Goal: Task Accomplishment & Management: Manage account settings

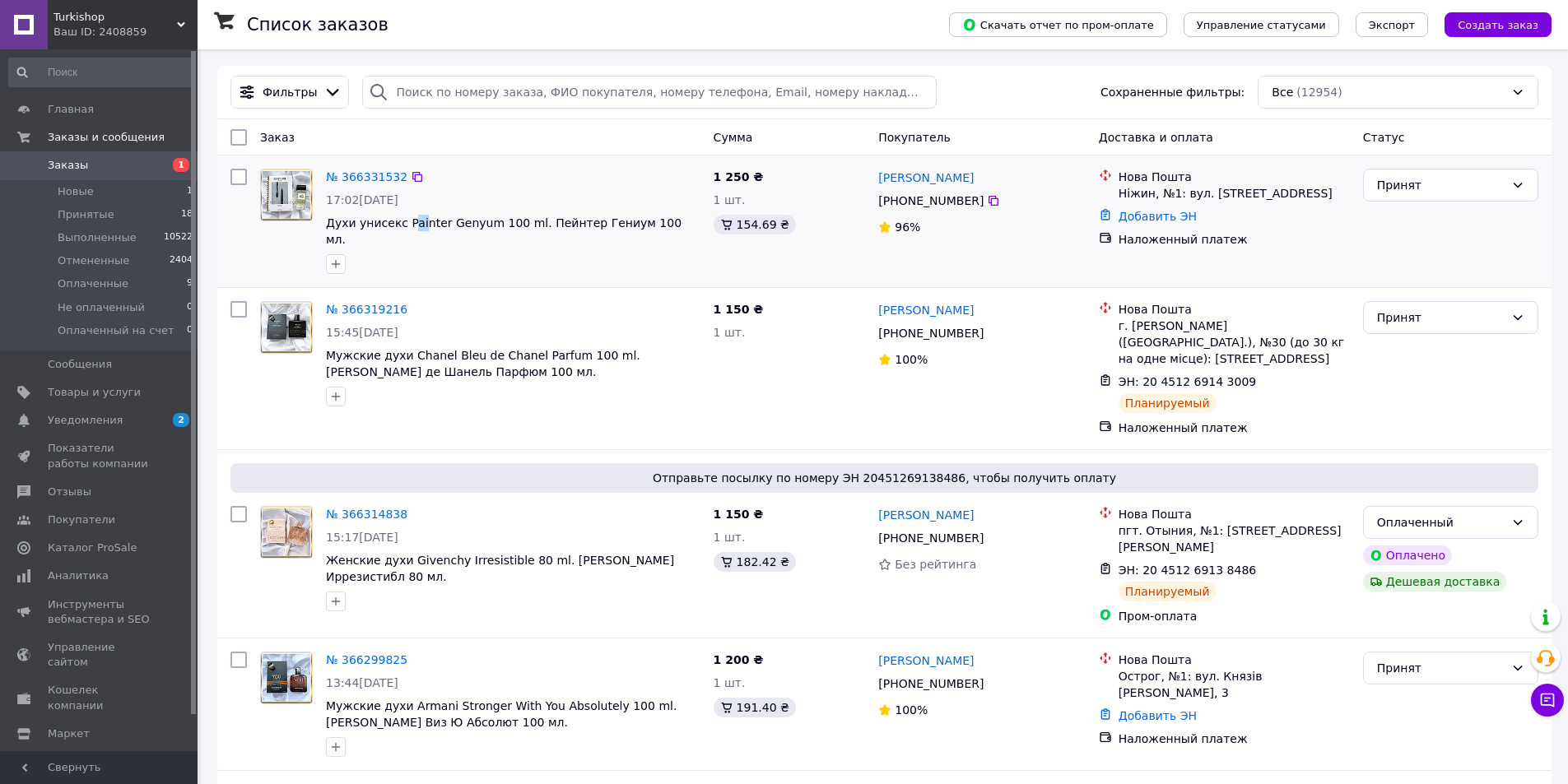
drag, startPoint x: 404, startPoint y: 211, endPoint x: 439, endPoint y: 209, distance: 35.1
click at [416, 215] on div "№ 366331532 17:02[DATE] Духи унисекс Painter Genyum 100 ml. Пейнтер Гениум 100 …" at bounding box center [513, 221] width 388 height 119
drag, startPoint x: 469, startPoint y: 200, endPoint x: 456, endPoint y: 204, distance: 13.6
click at [468, 200] on div "17:02[DATE]" at bounding box center [513, 200] width 374 height 17
drag, startPoint x: 401, startPoint y: 213, endPoint x: 462, endPoint y: 213, distance: 61.0
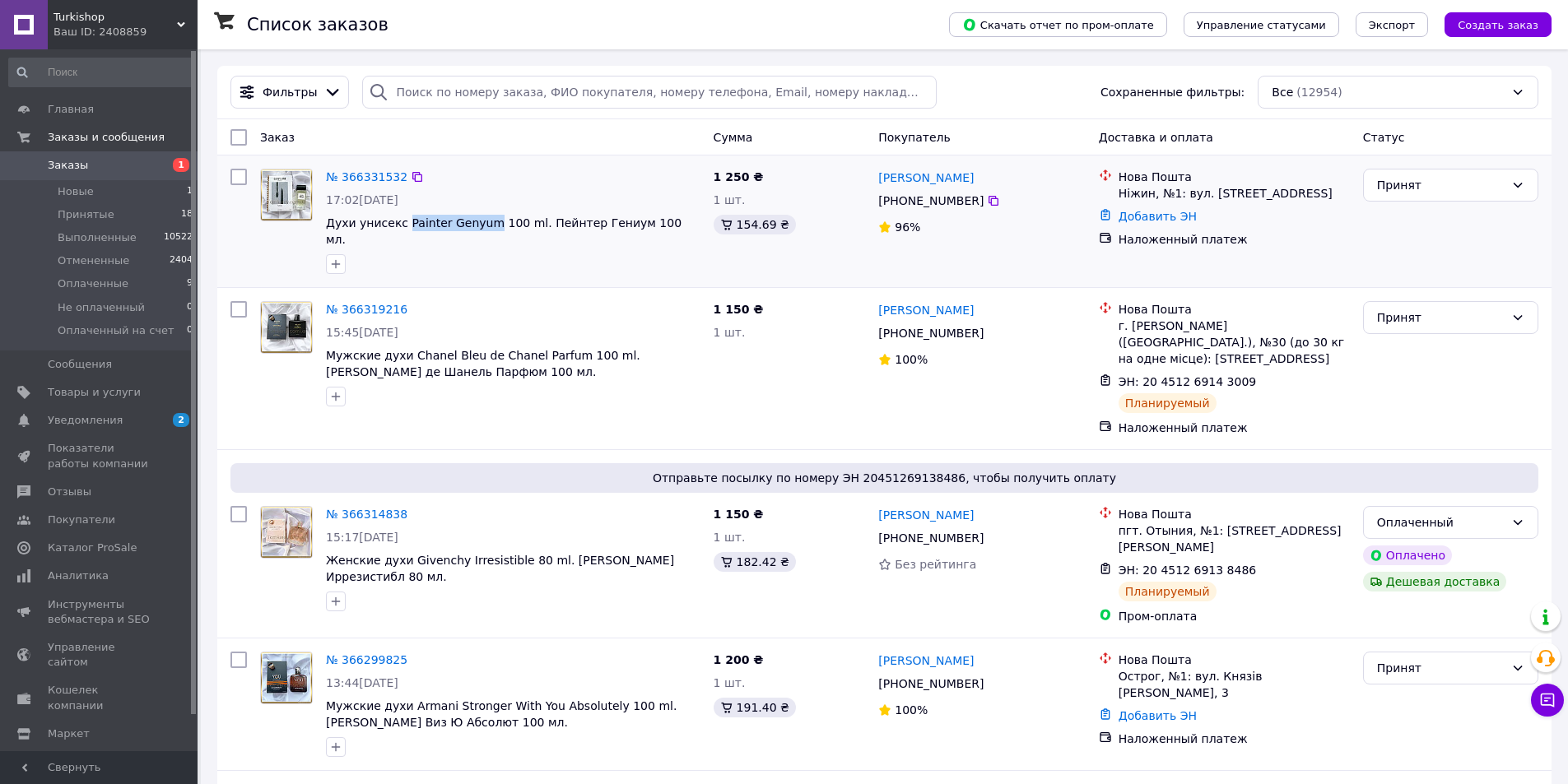
click at [479, 216] on div "№ 366331532 17:02, 12.10.2025 Духи унисекс Painter Genyum 100 ml. Пейнтер Гениу…" at bounding box center [513, 221] width 388 height 119
copy span "Painter Genyum"
click at [369, 171] on link "№ 366331532" at bounding box center [367, 177] width 81 height 13
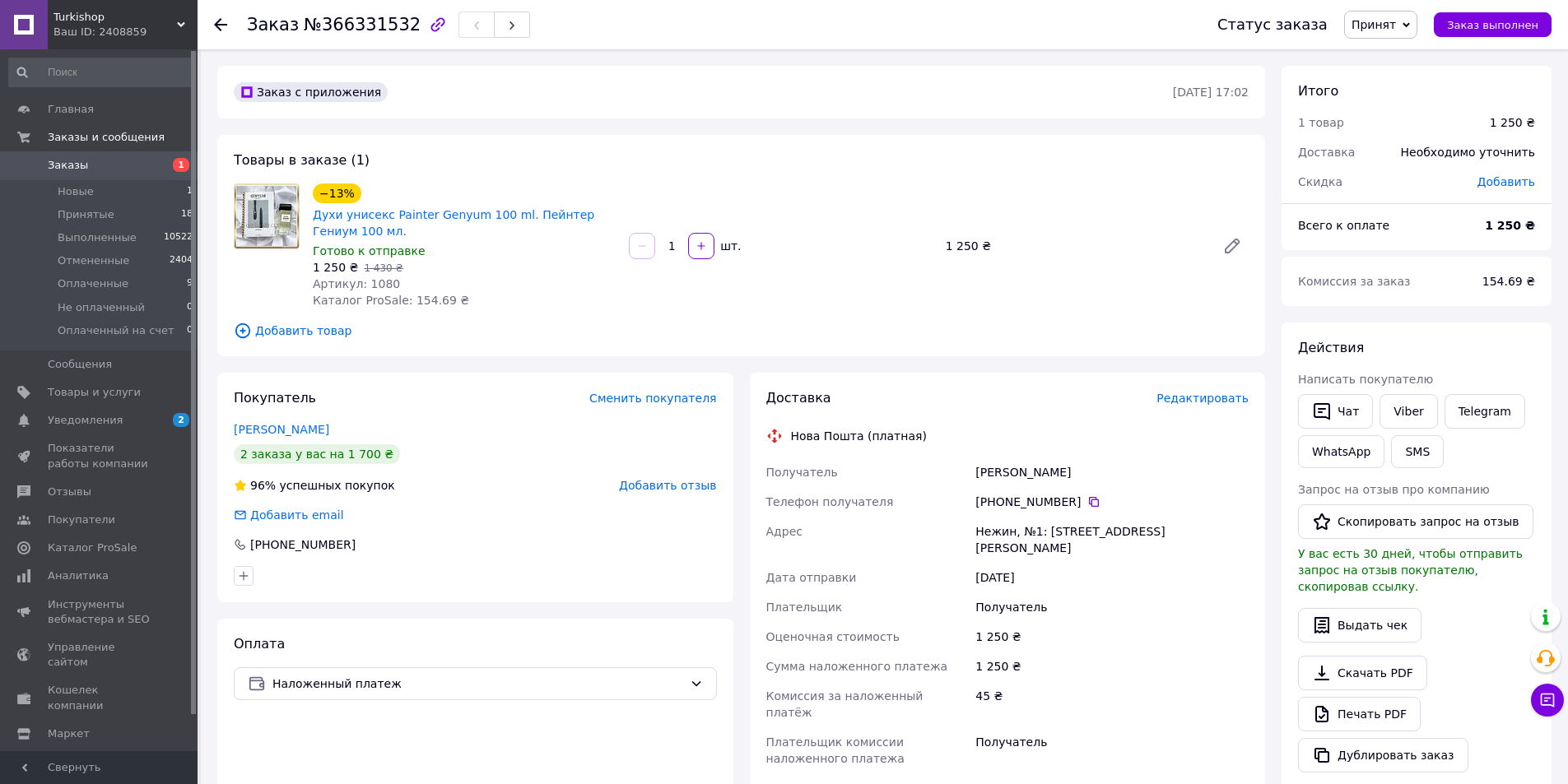
click at [1225, 407] on div "Редактировать" at bounding box center [1202, 398] width 92 height 17
click at [1203, 402] on span "Редактировать" at bounding box center [1202, 398] width 92 height 13
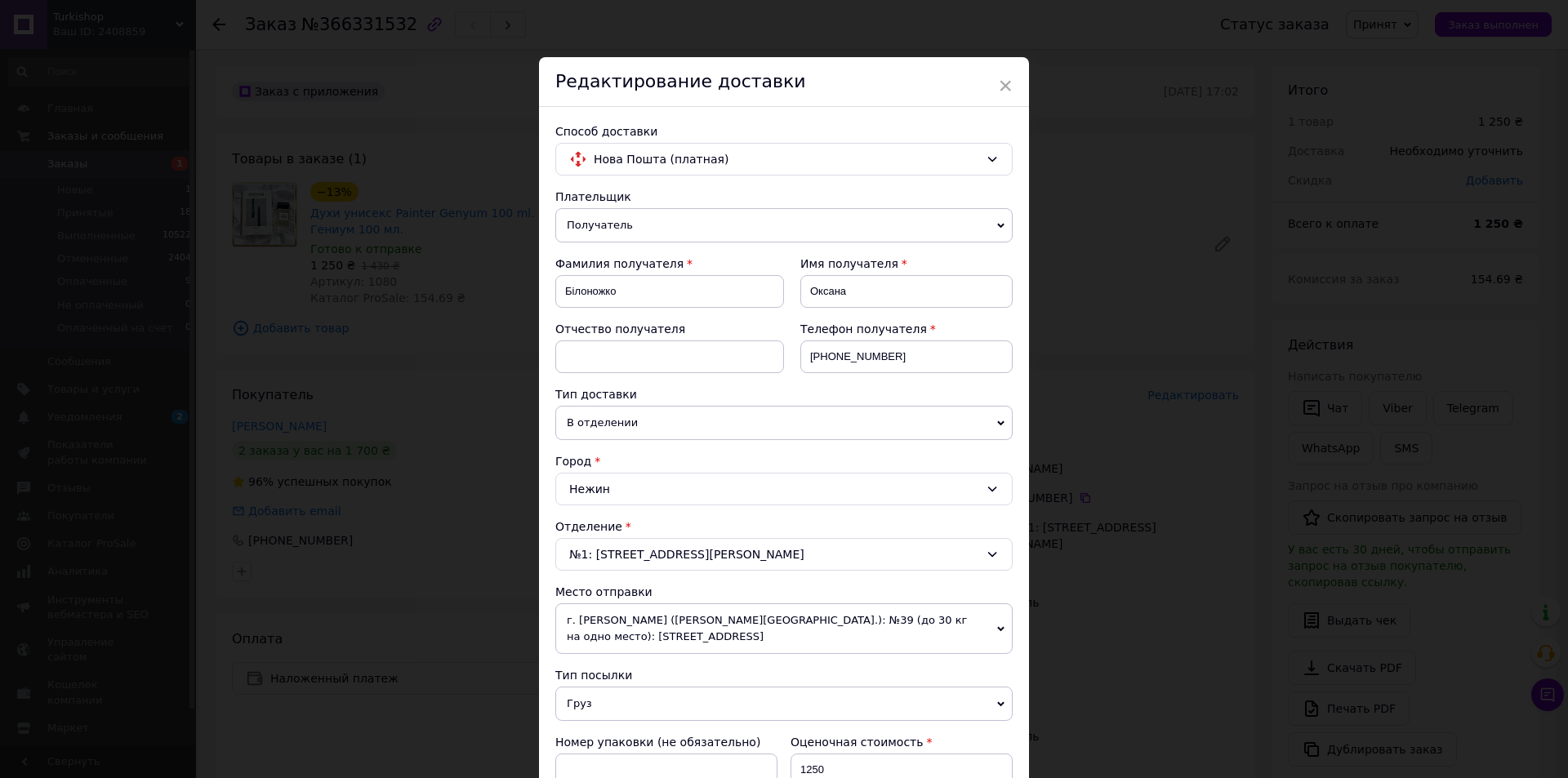
scroll to position [484, 0]
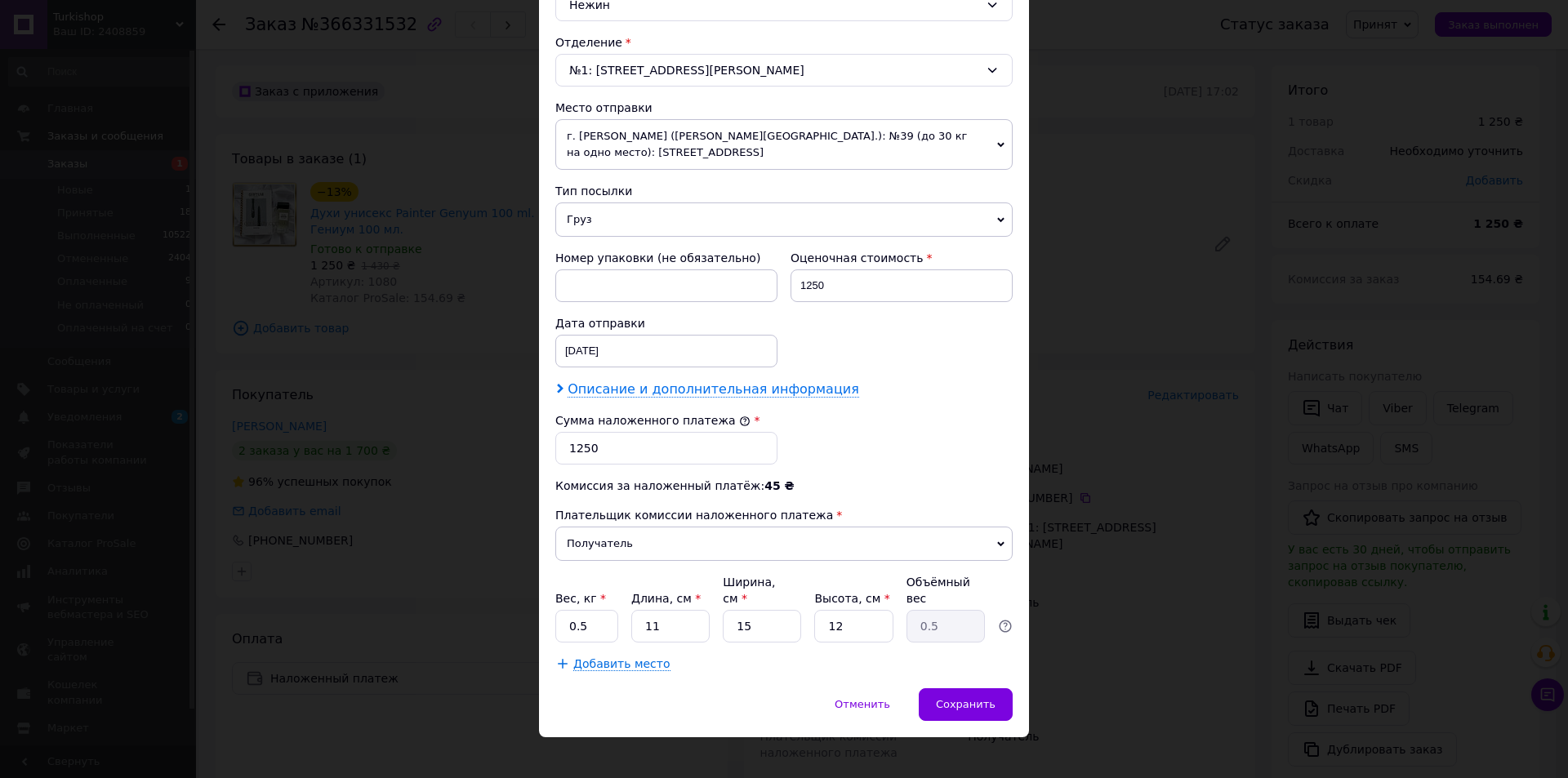
click at [597, 386] on span "Описание и дополнительная информация" at bounding box center [713, 389] width 292 height 16
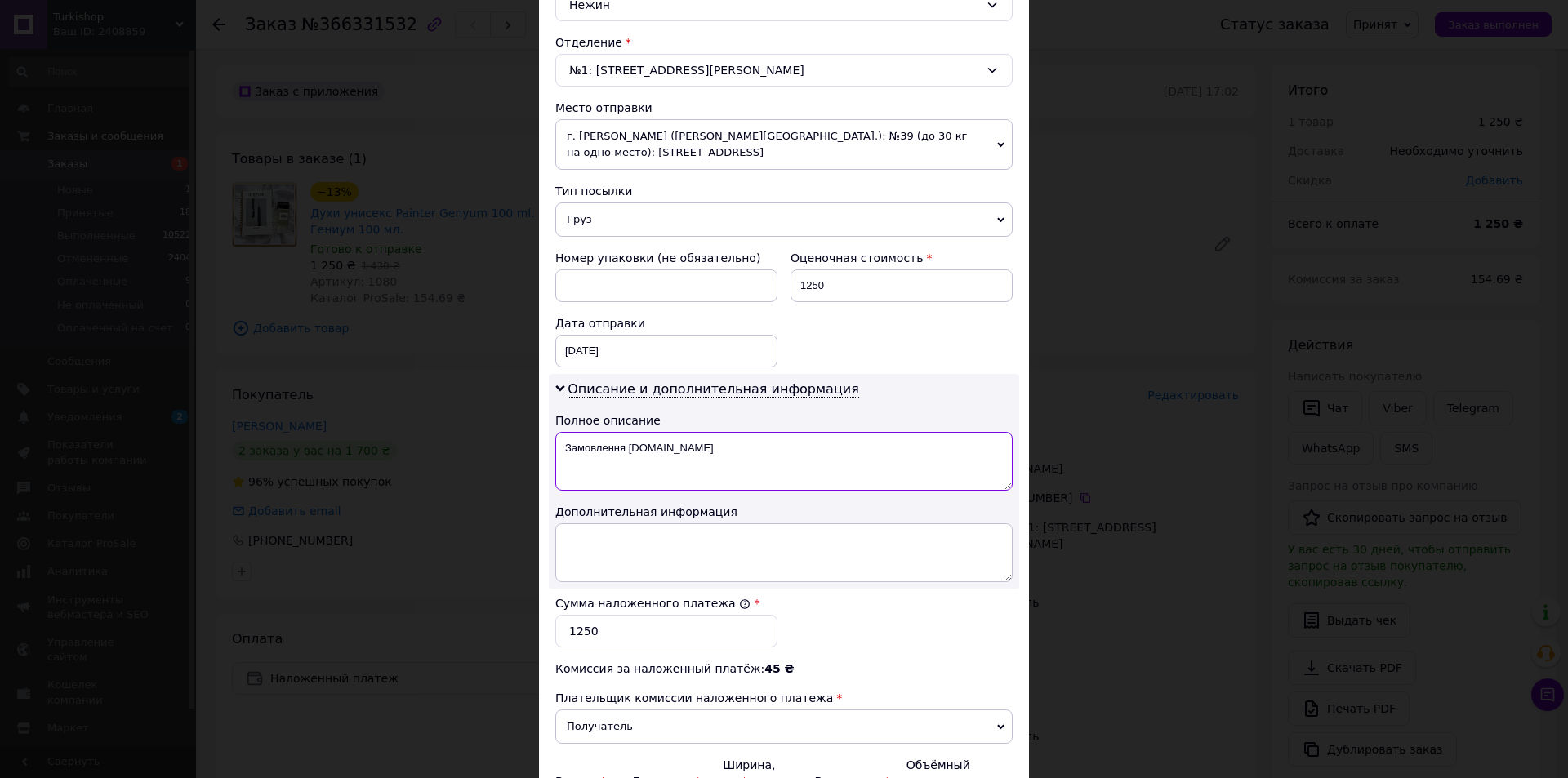
drag, startPoint x: 560, startPoint y: 439, endPoint x: 665, endPoint y: 457, distance: 106.5
click at [703, 444] on textarea "Замовлення Prom.ua" at bounding box center [783, 461] width 457 height 58
paste textarea "Painter Genyum"
drag, startPoint x: 573, startPoint y: 459, endPoint x: 609, endPoint y: 461, distance: 36.1
click at [609, 461] on textarea "T Painter Genyum" at bounding box center [783, 461] width 457 height 58
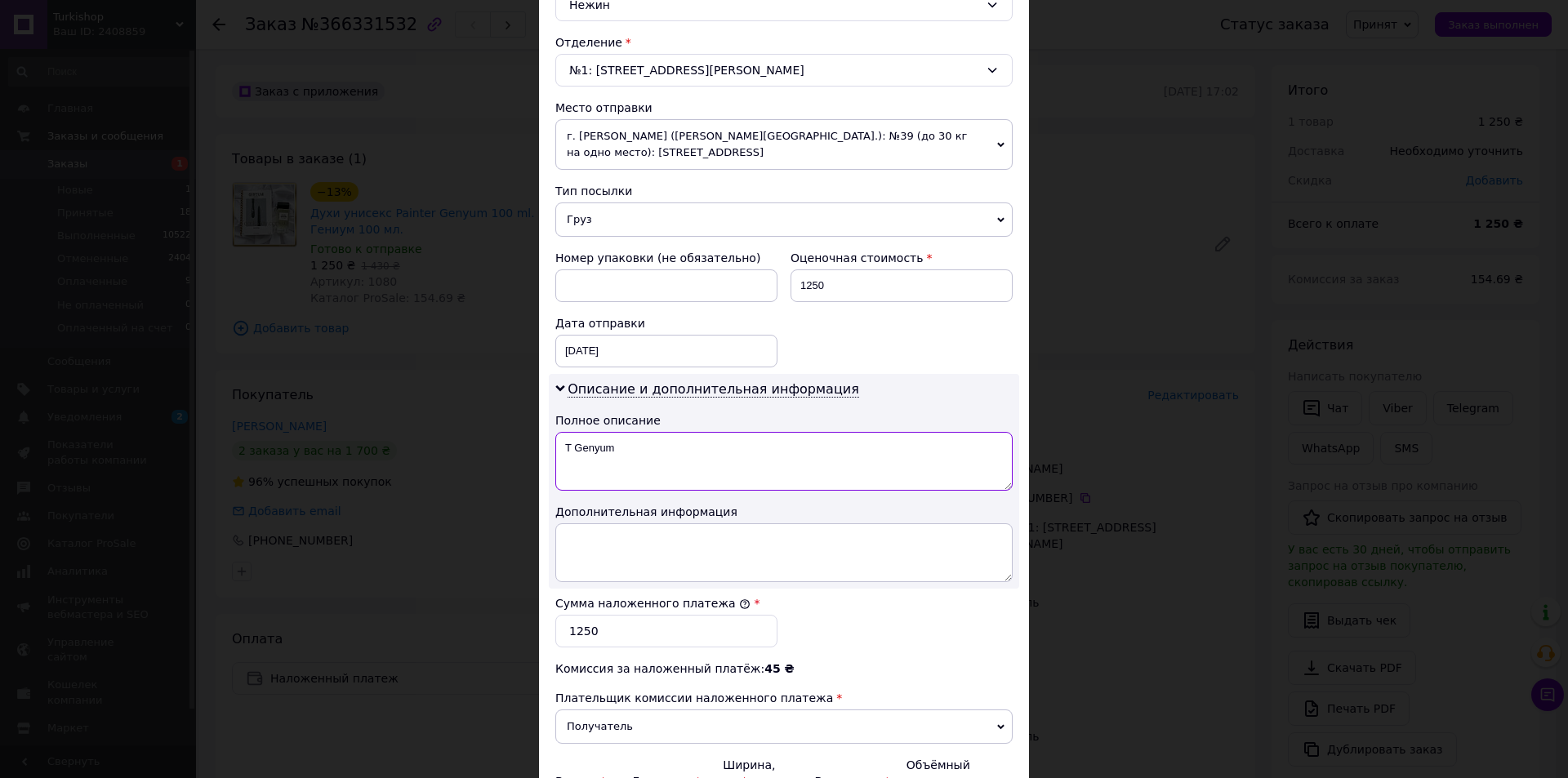
drag, startPoint x: 646, startPoint y: 468, endPoint x: 742, endPoint y: 470, distance: 96.0
click at [657, 468] on textarea "T Genyum" at bounding box center [783, 461] width 457 height 58
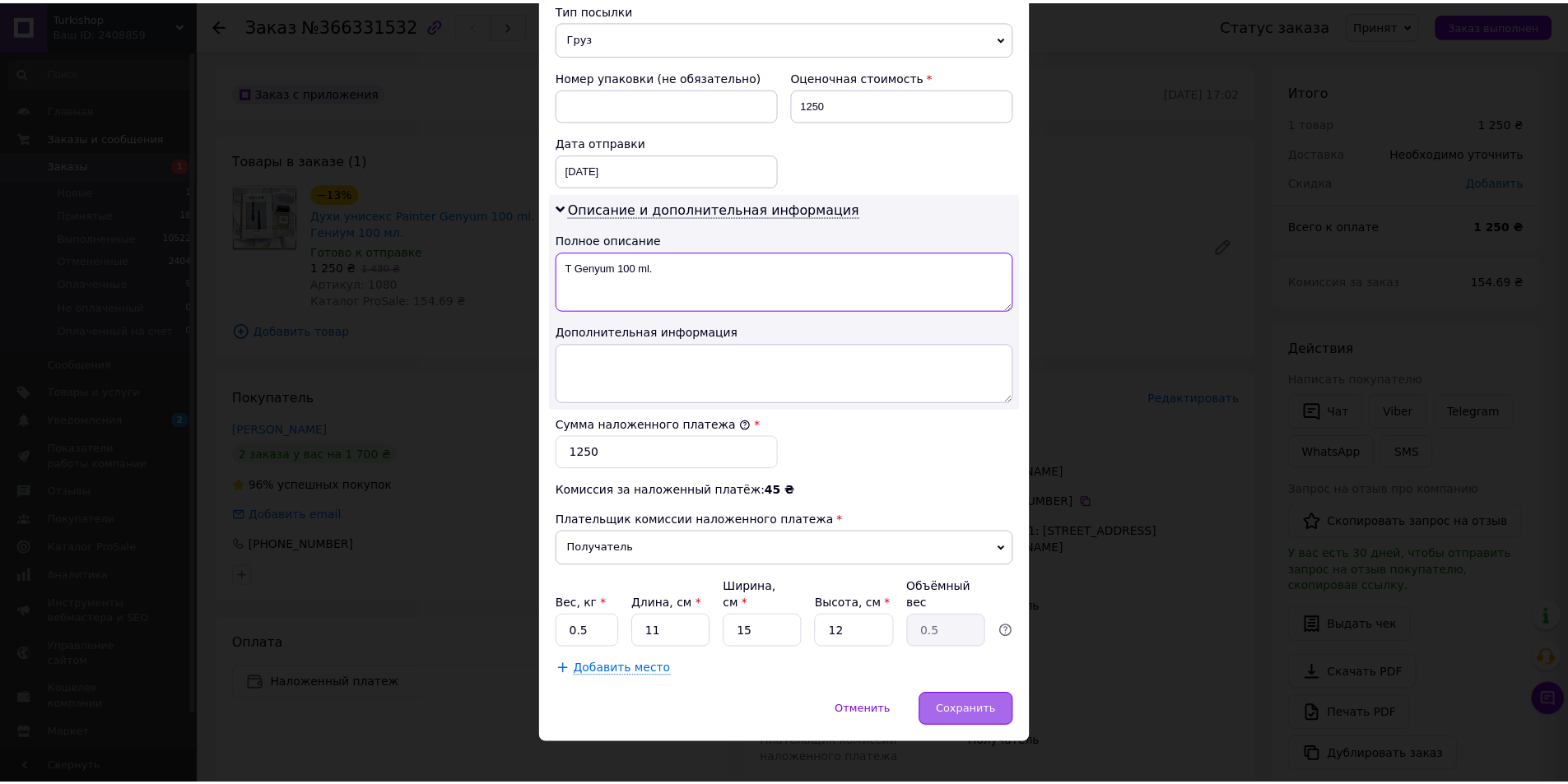
scroll to position [672, 0]
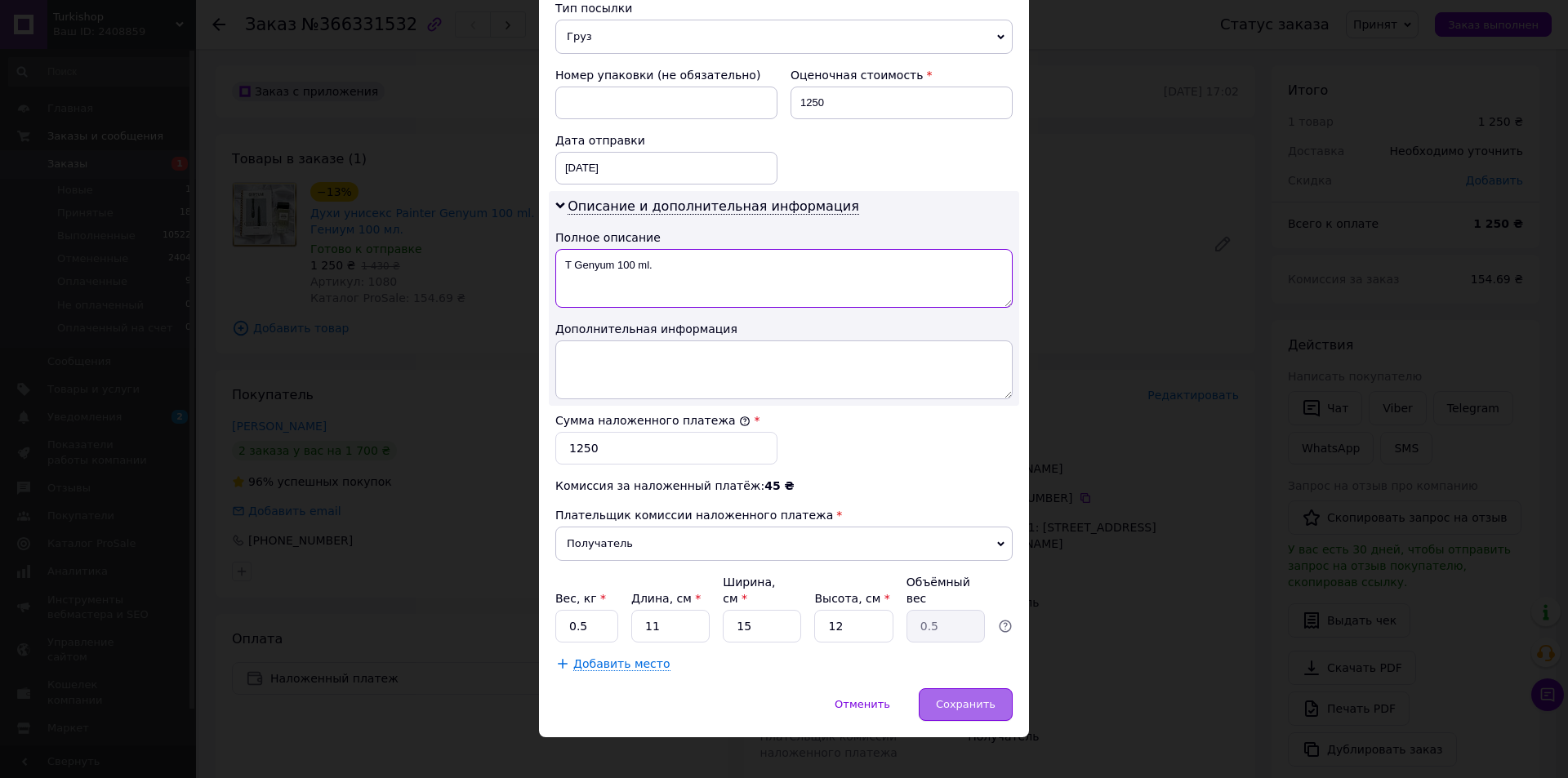
type textarea "T Genyum 100 ml."
click at [983, 698] on span "Сохранить" at bounding box center [966, 704] width 59 height 12
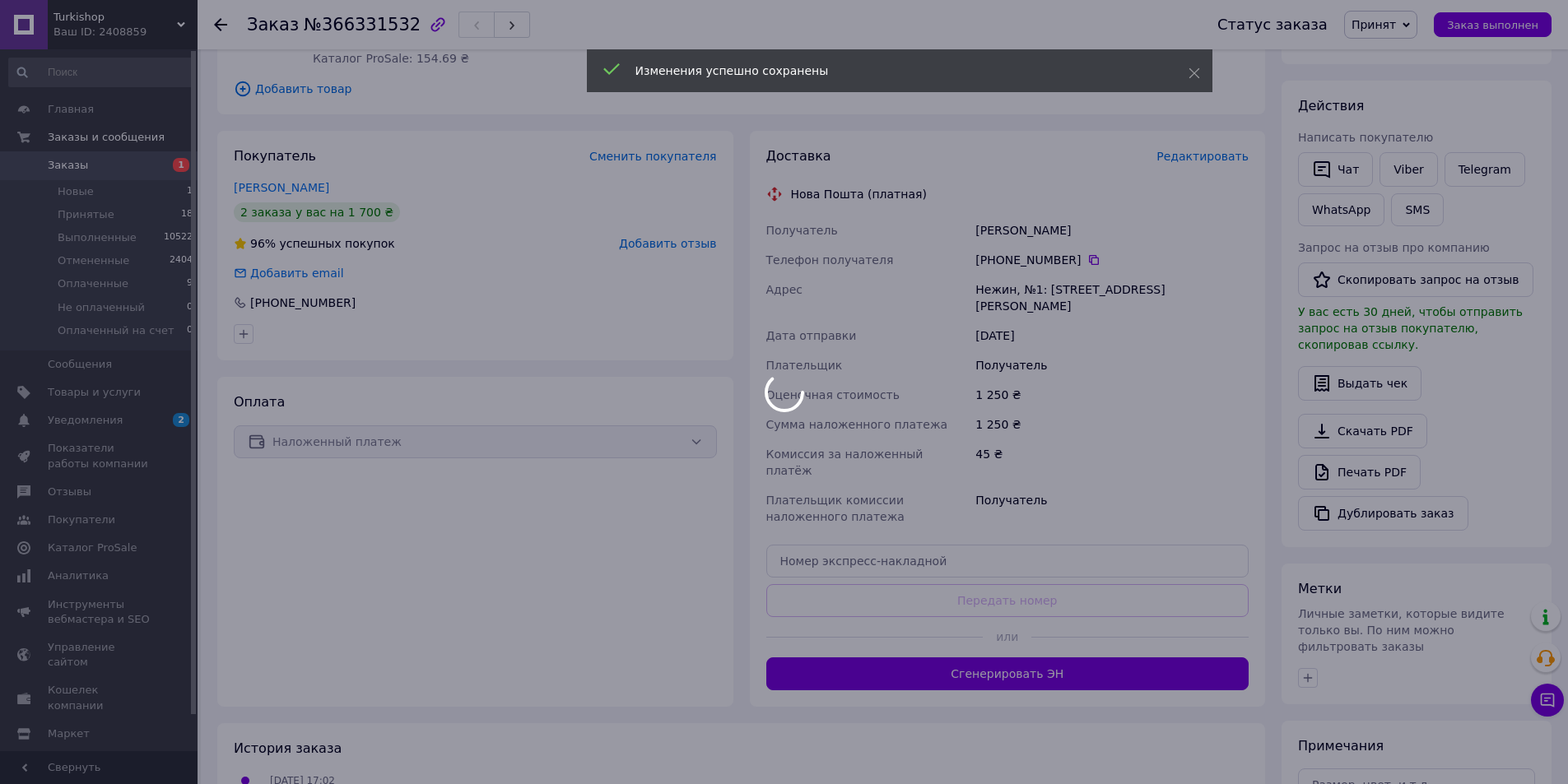
scroll to position [247, 0]
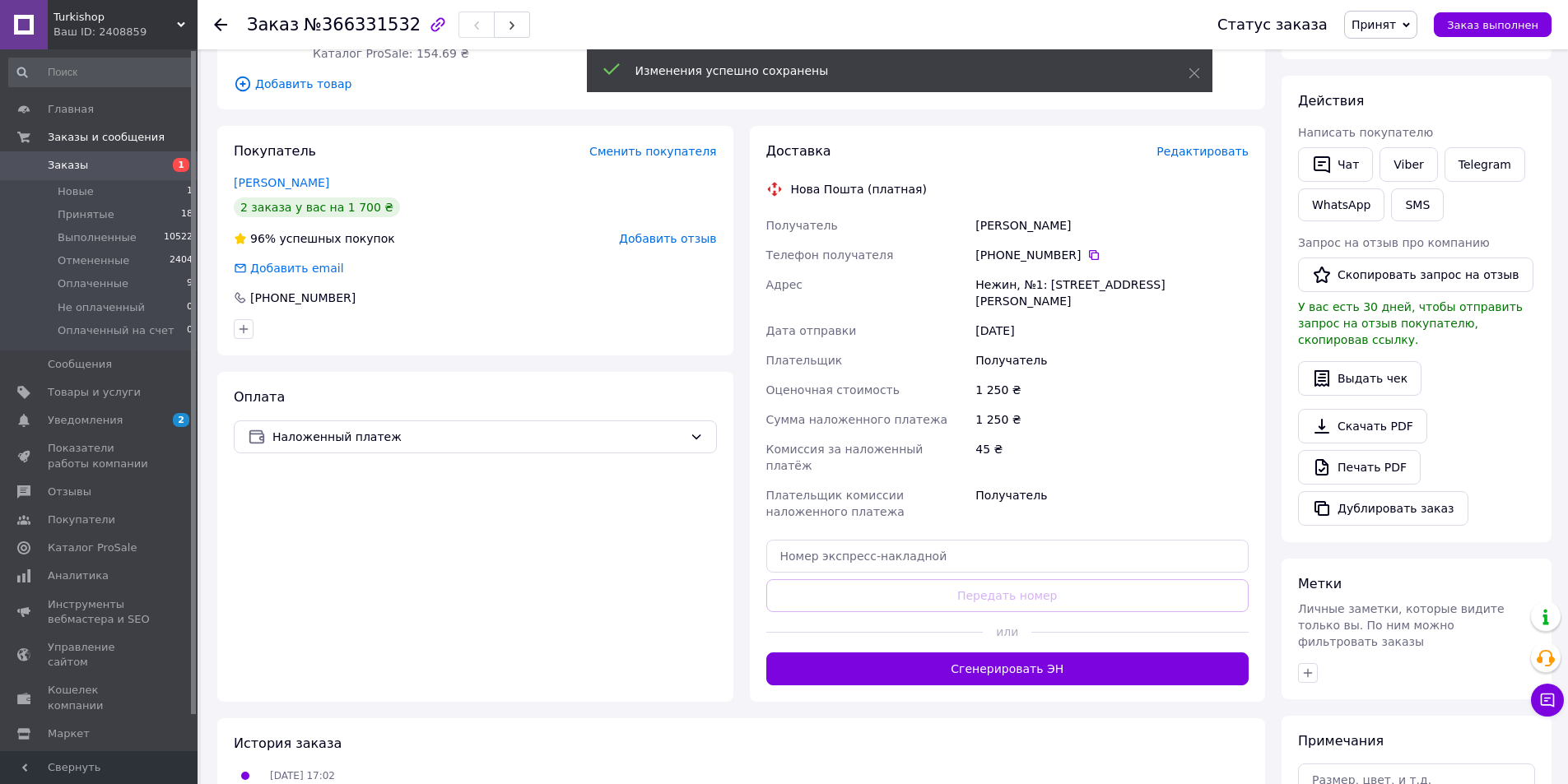
click at [1029, 653] on button "Сгенерировать ЭН" at bounding box center [1008, 670] width 483 height 33
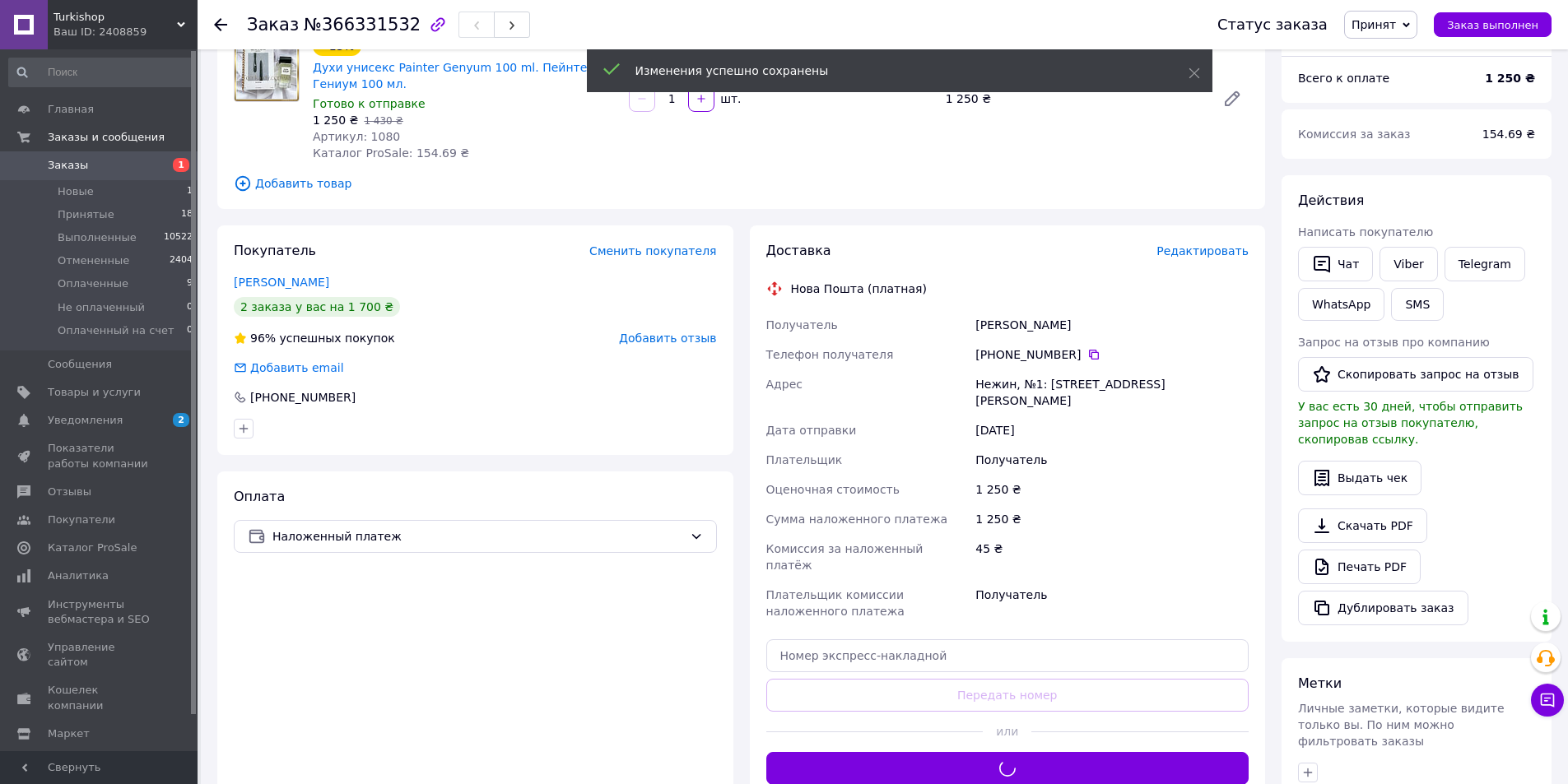
scroll to position [0, 0]
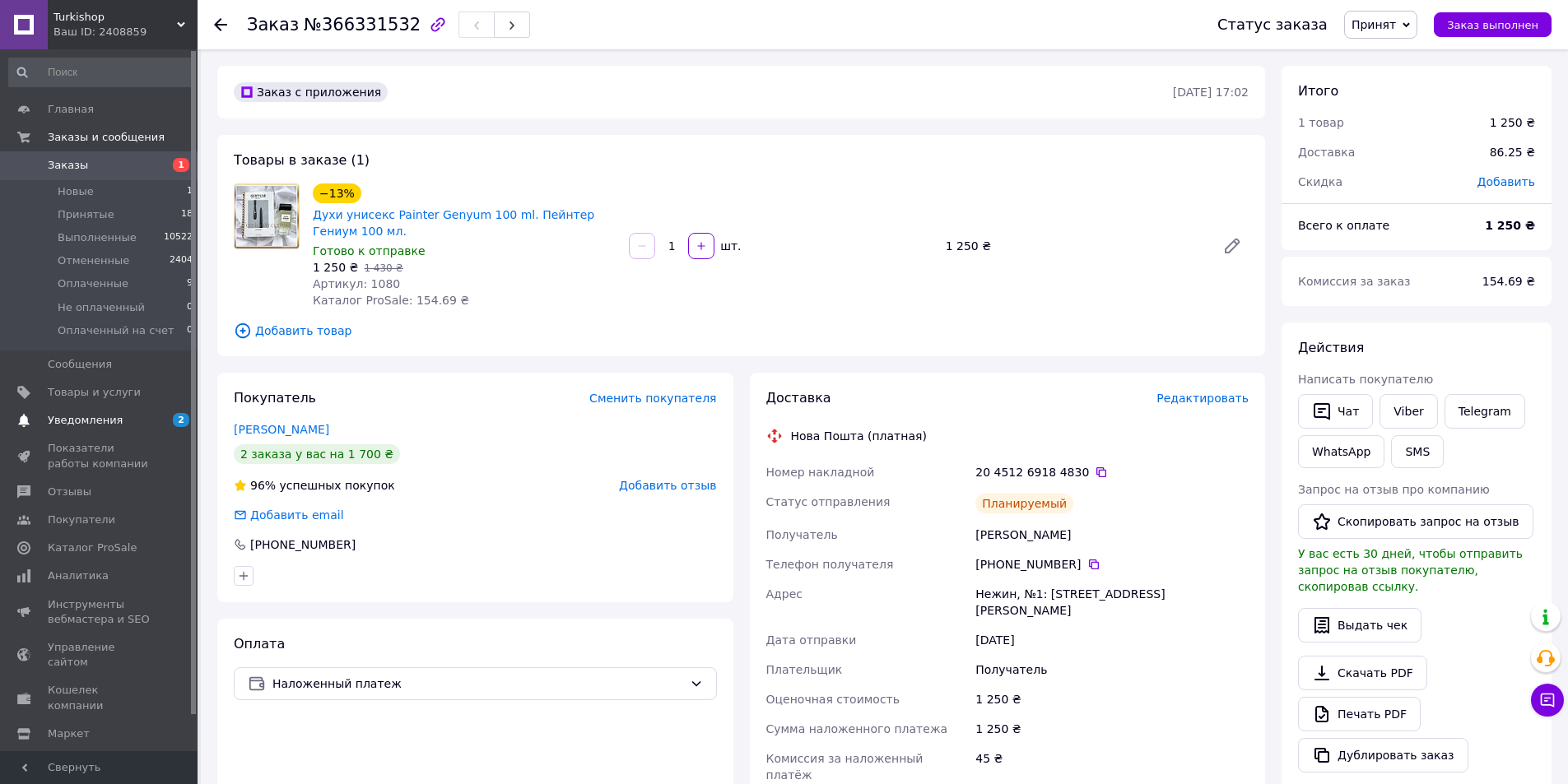
click at [62, 421] on span "Уведомления" at bounding box center [85, 421] width 75 height 15
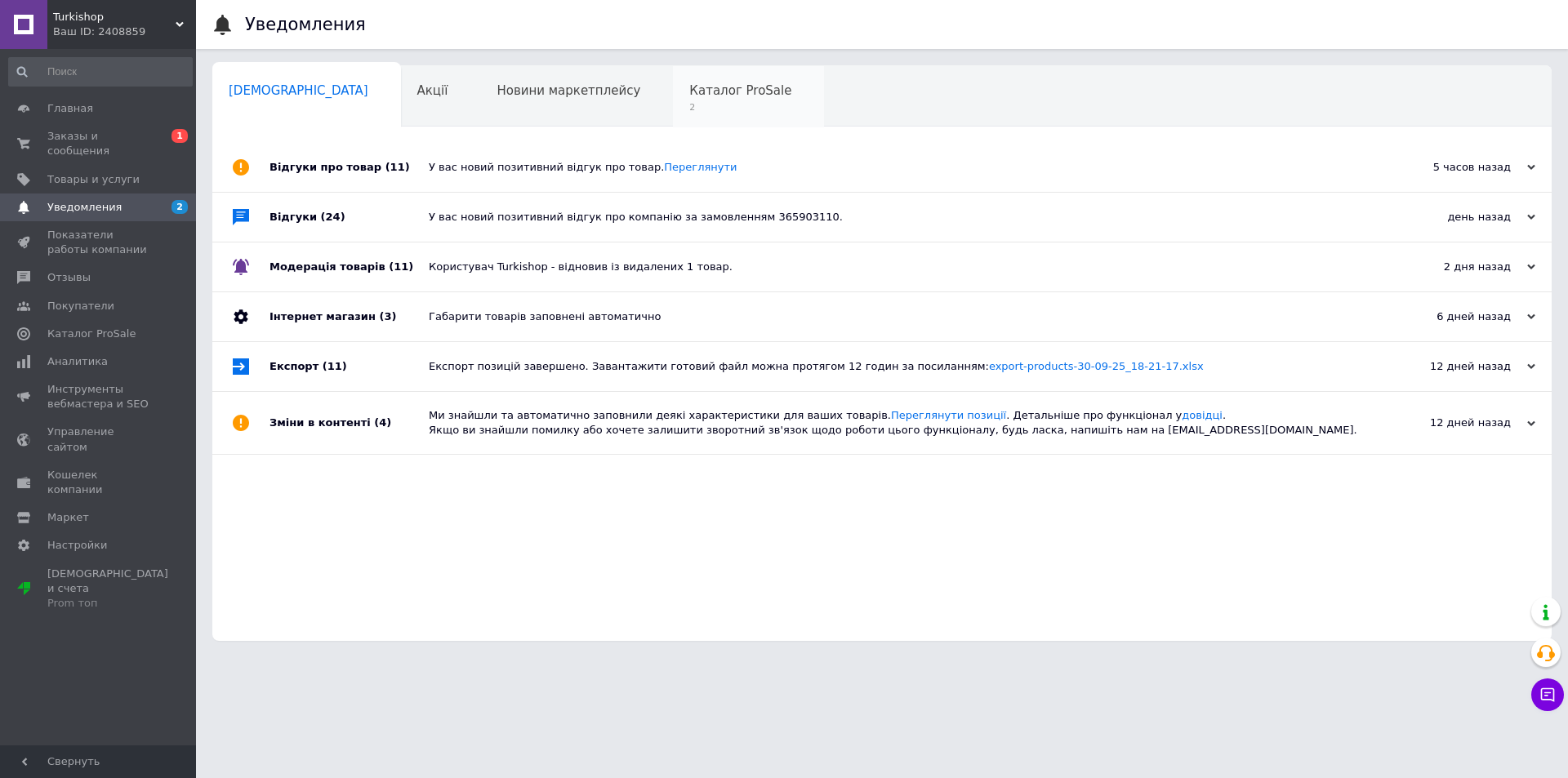
click at [689, 102] on span "2" at bounding box center [740, 107] width 102 height 12
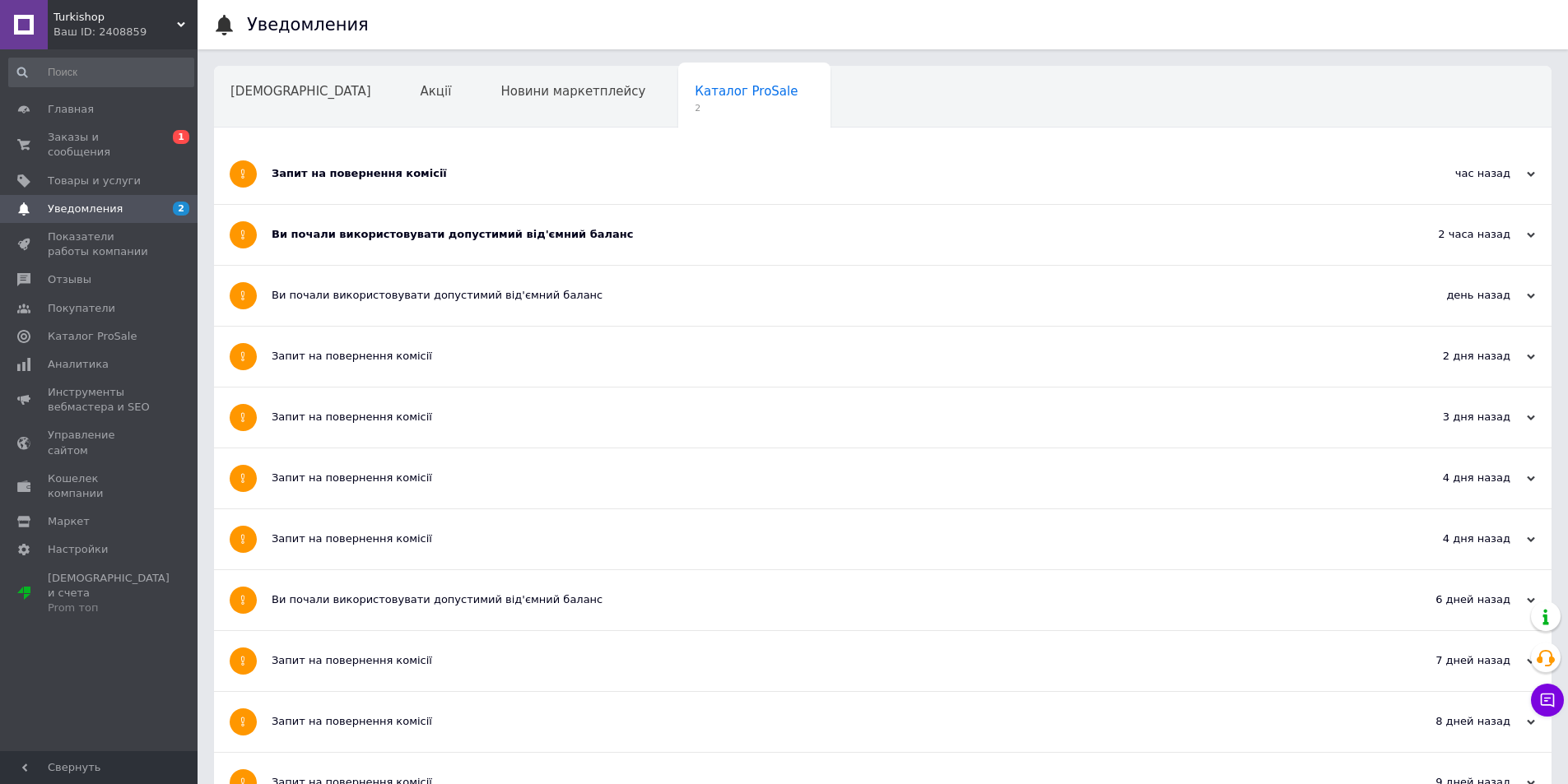
click at [388, 187] on div "Запит на повернення комісії" at bounding box center [821, 174] width 1099 height 60
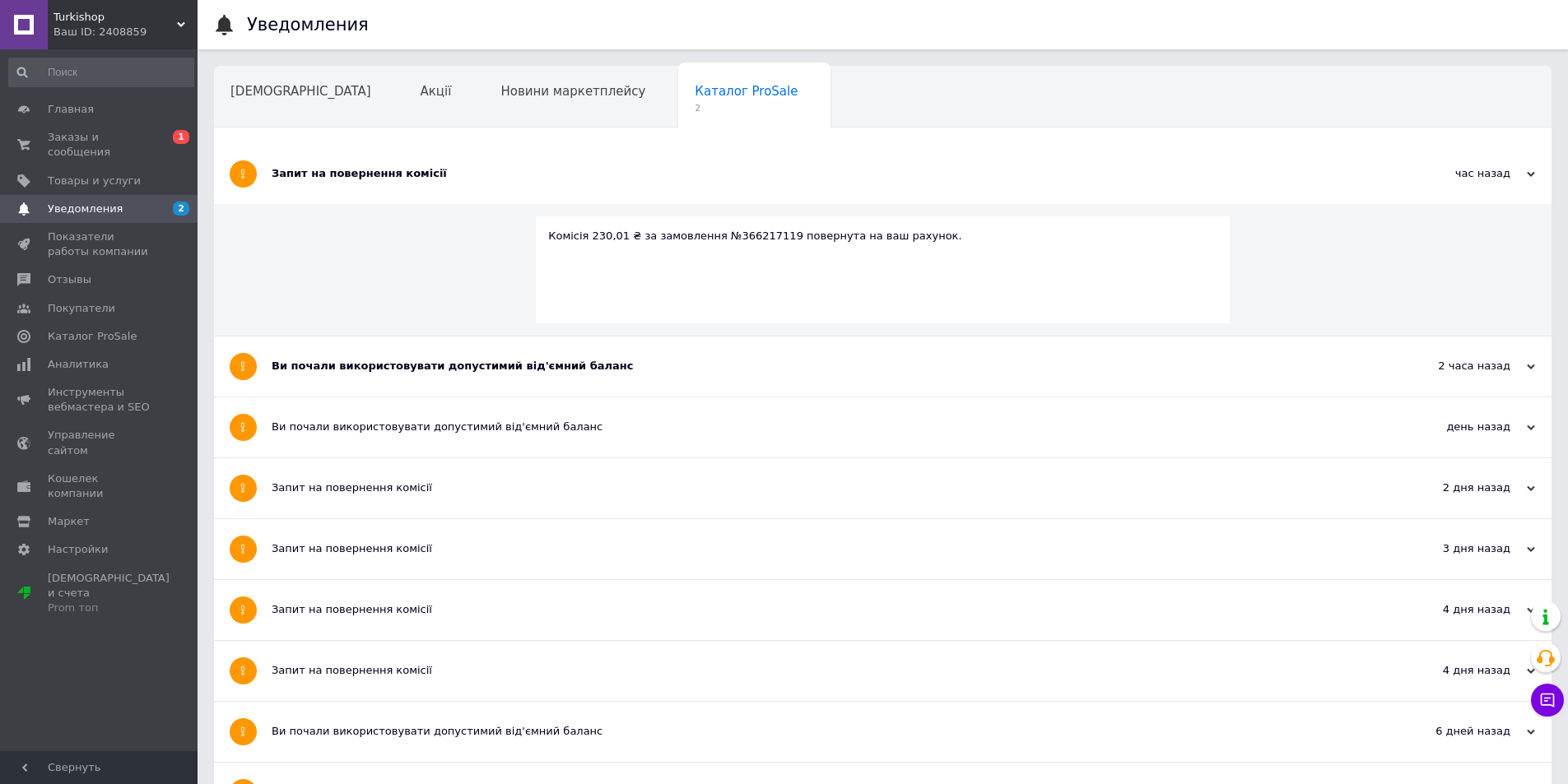
drag, startPoint x: 459, startPoint y: 350, endPoint x: 464, endPoint y: 318, distance: 32.4
click at [459, 351] on div "Ви почали використовувати допустимий від'ємний баланс" at bounding box center [821, 367] width 1099 height 60
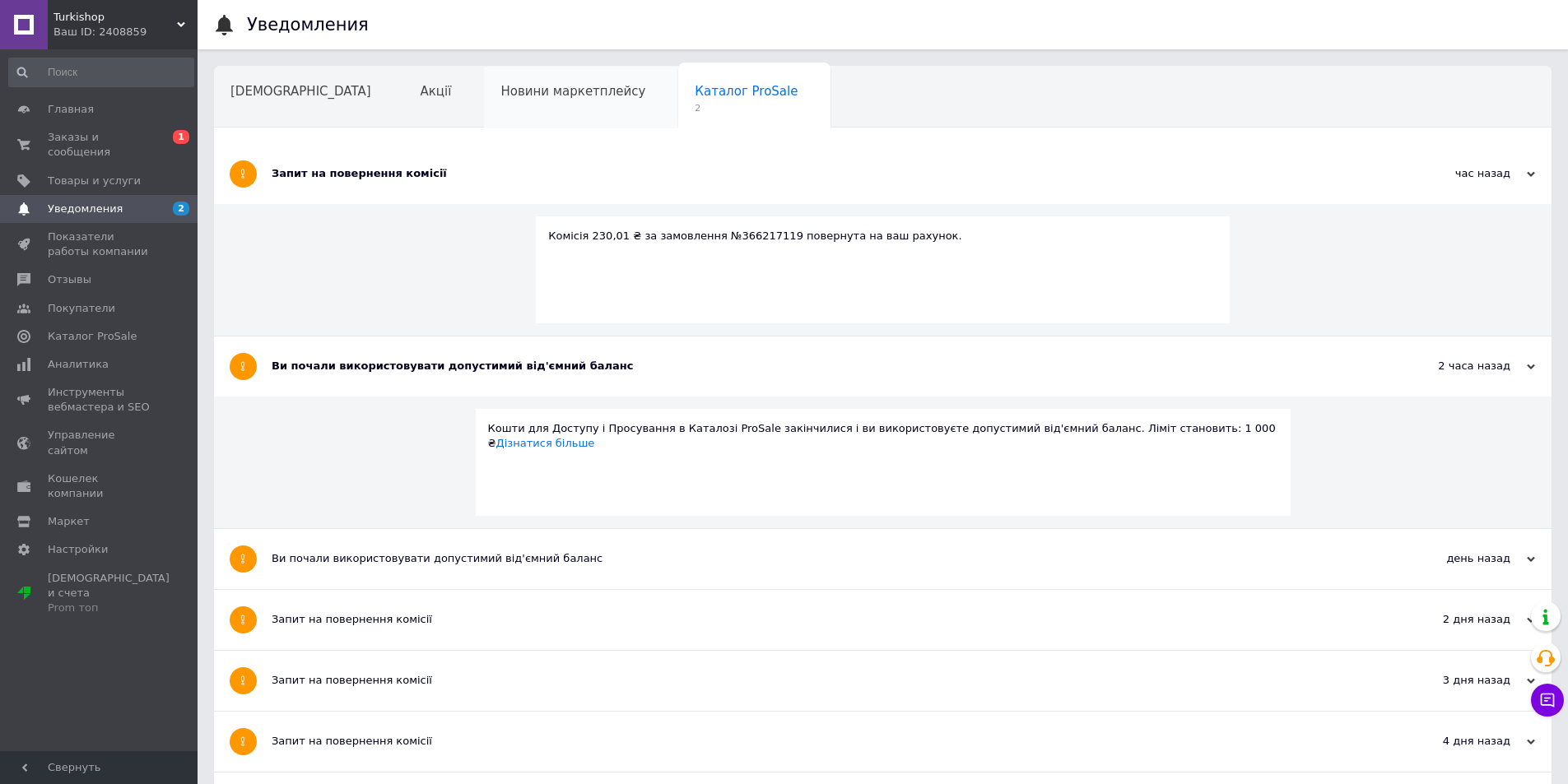
click at [484, 102] on div "Новини маркетплейсу" at bounding box center [581, 97] width 194 height 62
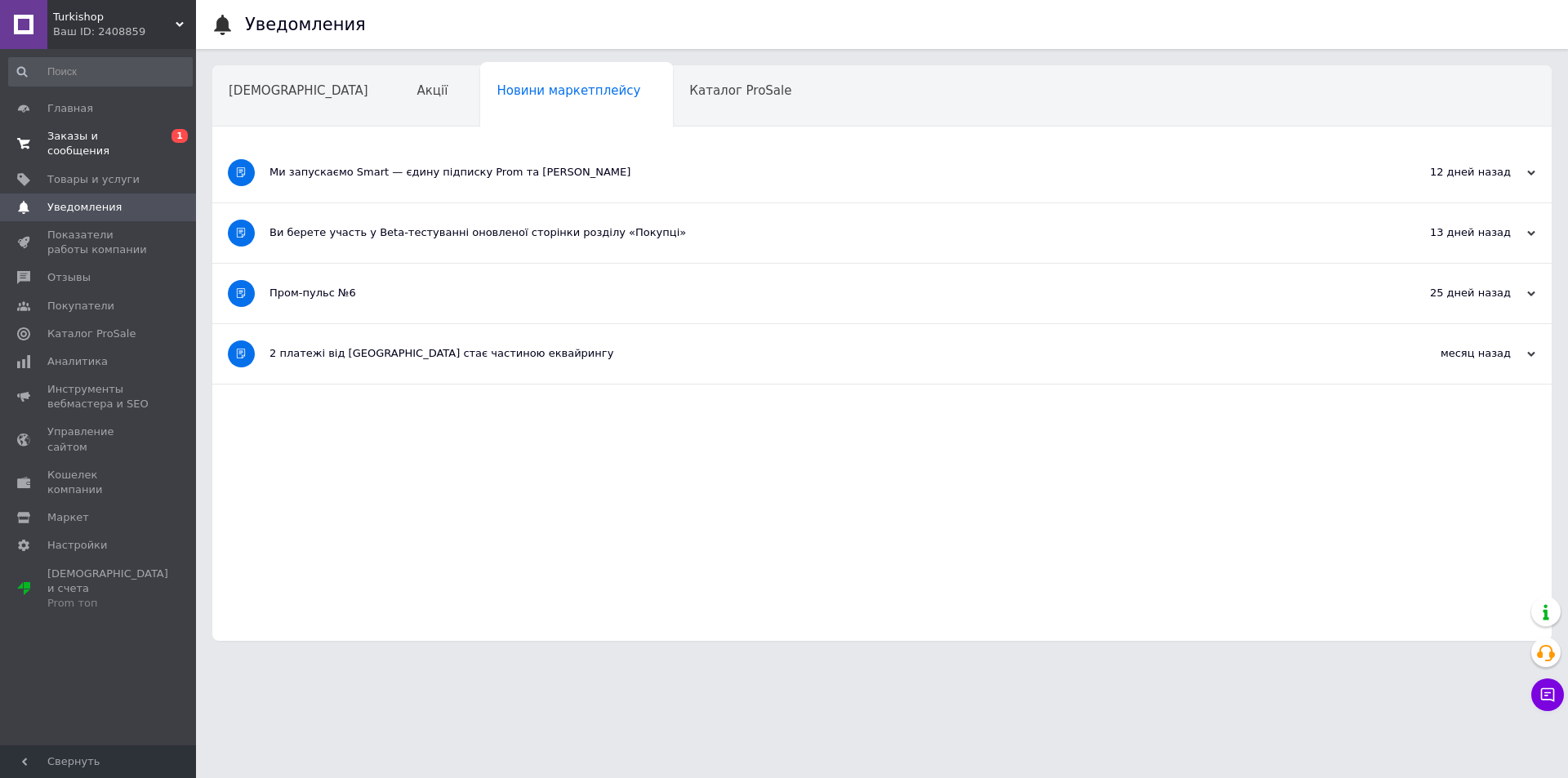
click at [151, 143] on span "Заказы и сообщения 0 1" at bounding box center [98, 144] width 196 height 30
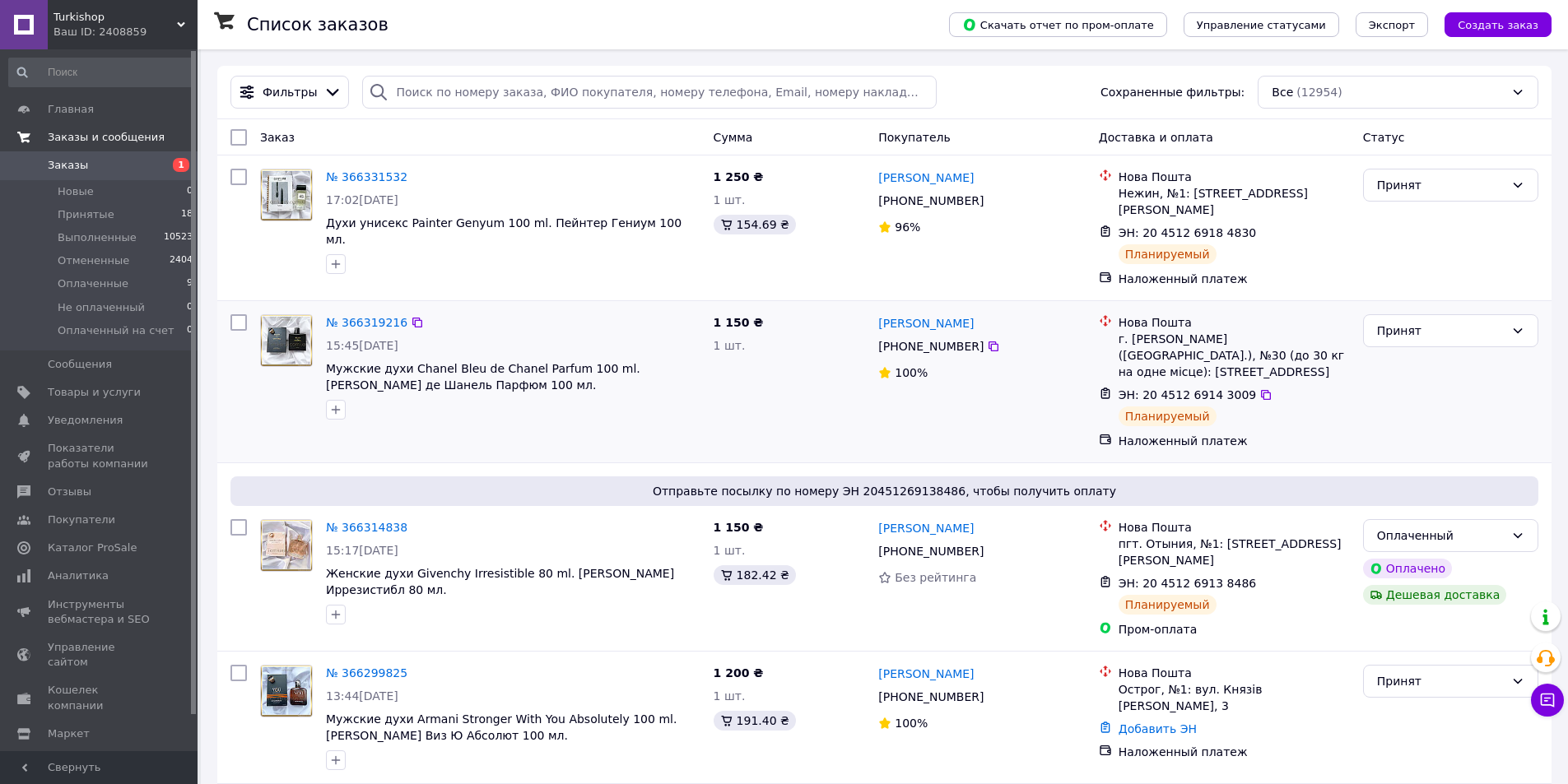
click at [341, 269] on div "№ 366331532 17:02, 12.10.2025 Духи унисекс Painter Genyum 100 ml. Пейнтер Гениу…" at bounding box center [480, 227] width 453 height 132
